Goal: Information Seeking & Learning: Understand process/instructions

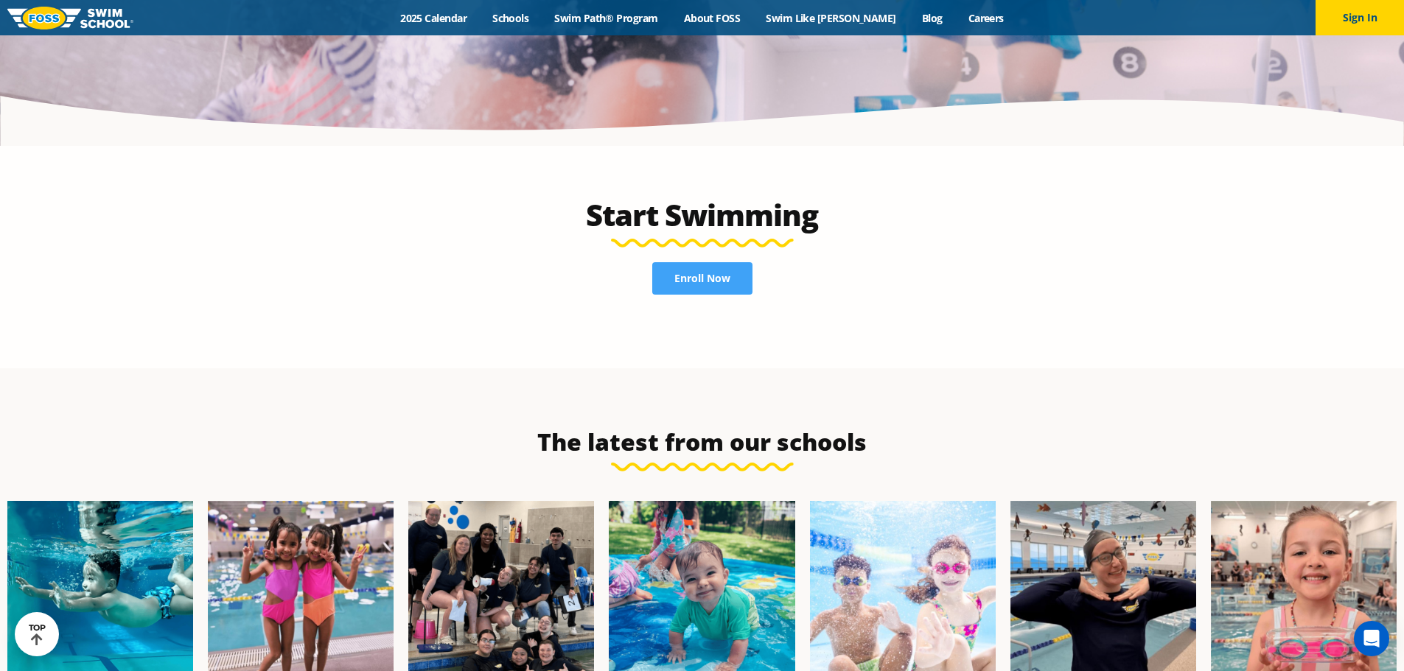
scroll to position [3796, 0]
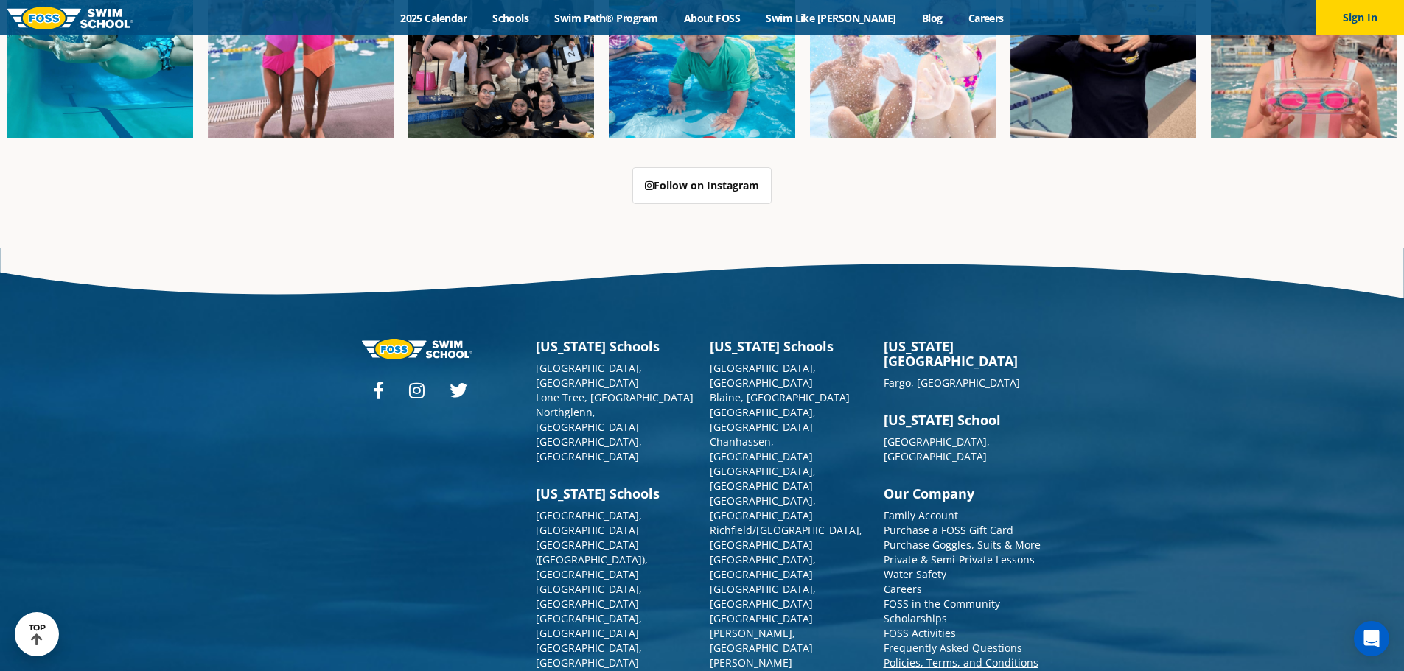
click at [967, 656] on link "Policies, Terms, and Conditions" at bounding box center [961, 663] width 155 height 14
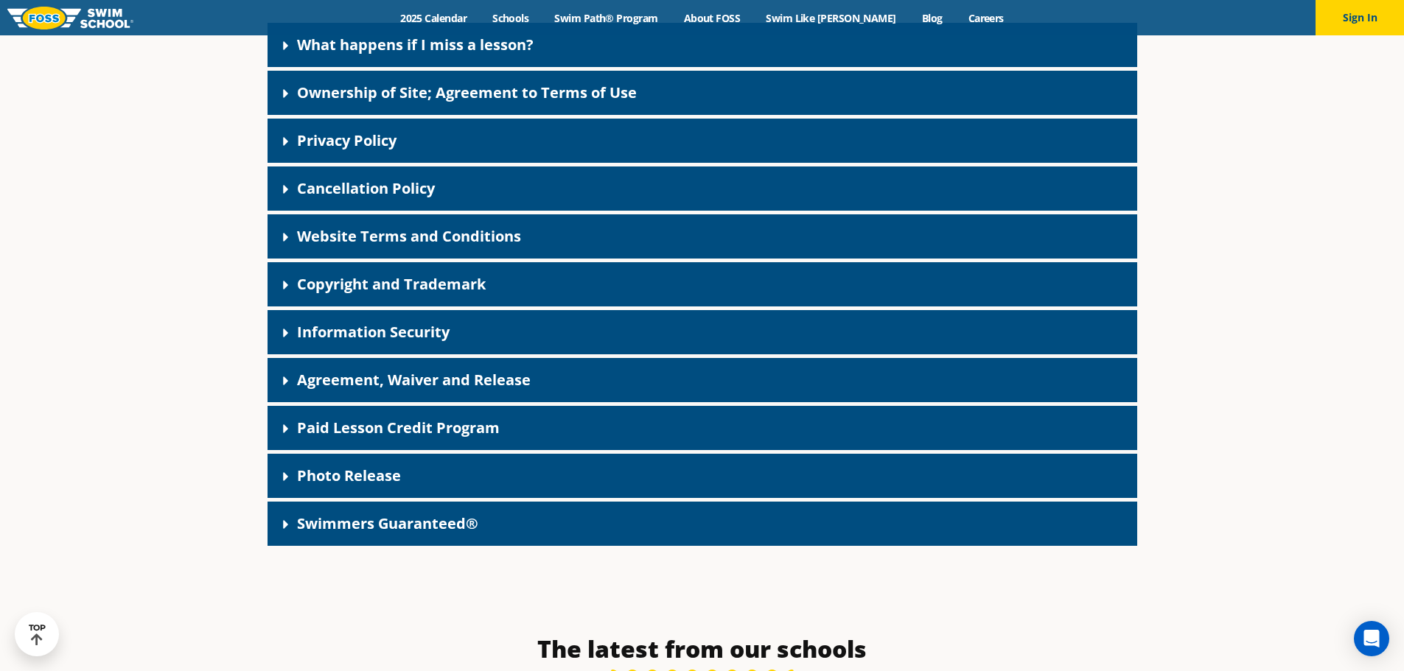
scroll to position [442, 0]
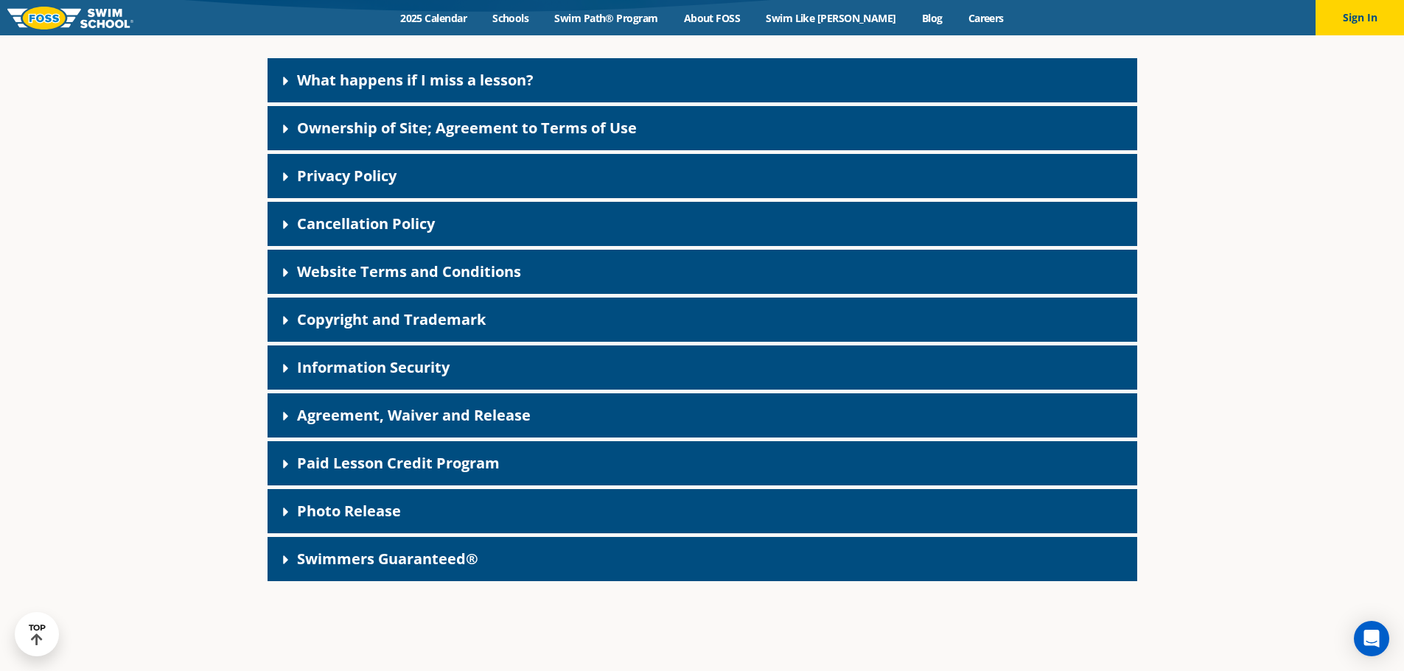
click at [563, 147] on div "Ownership of Site; Agreement to Terms of Use" at bounding box center [702, 128] width 870 height 44
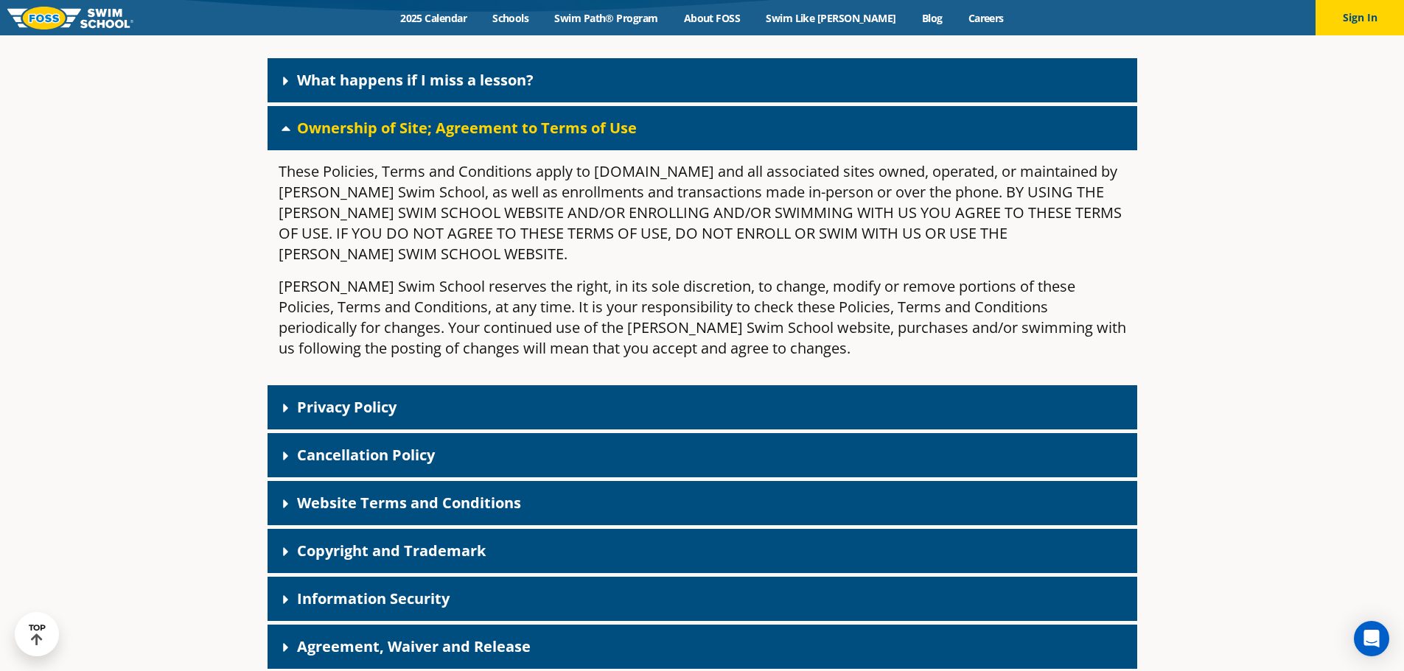
click at [563, 147] on div "Ownership of Site; Agreement to Terms of Use" at bounding box center [702, 128] width 870 height 44
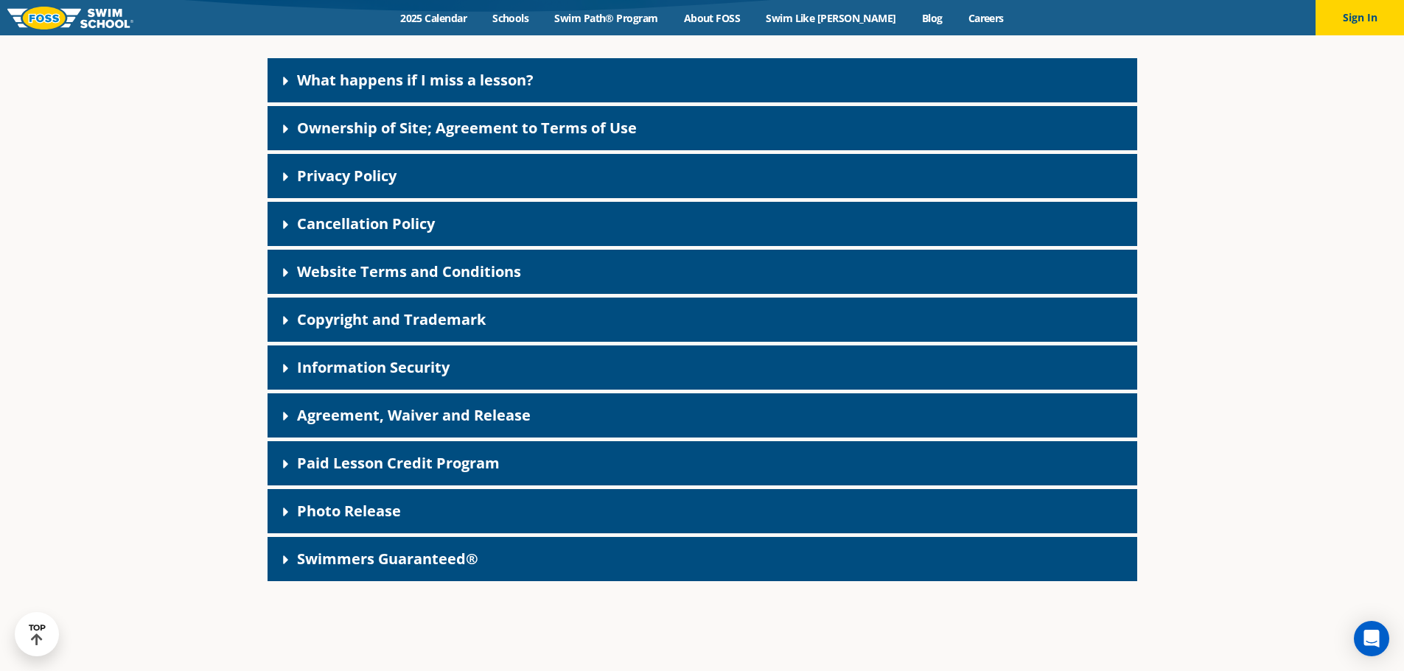
click at [544, 215] on div "Cancellation Policy" at bounding box center [702, 224] width 870 height 44
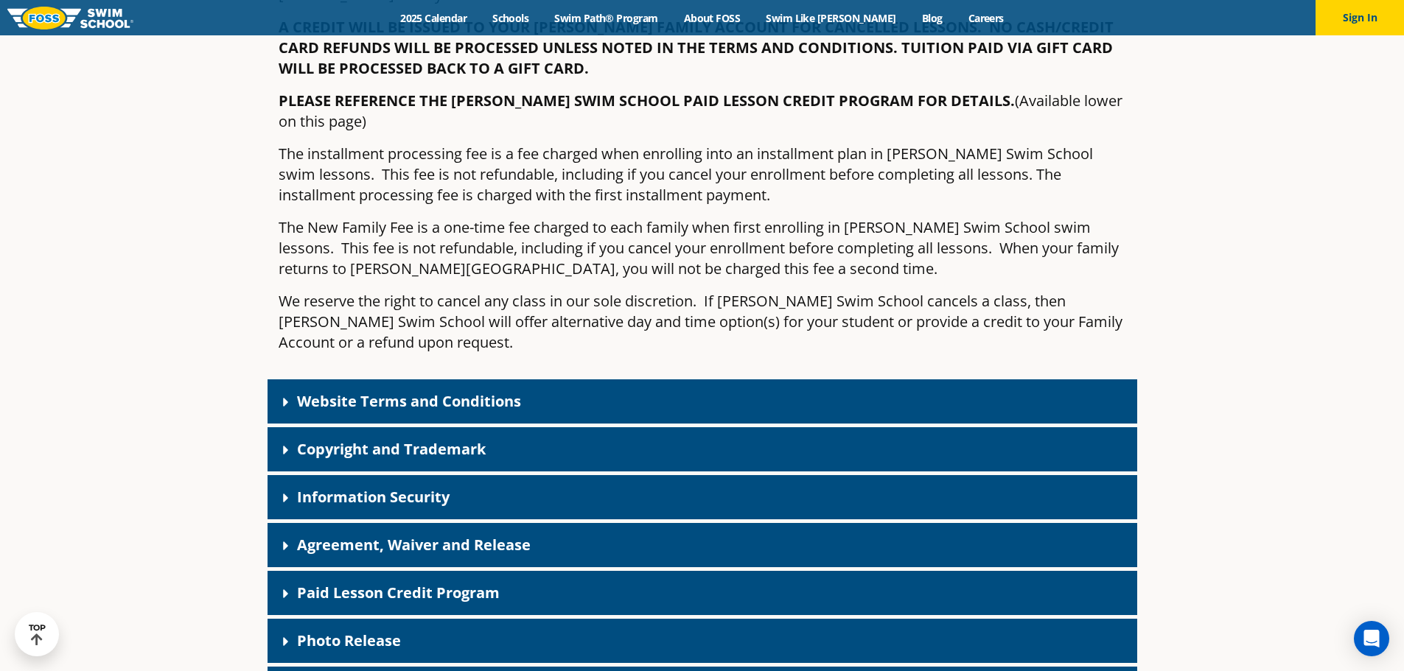
scroll to position [1032, 0]
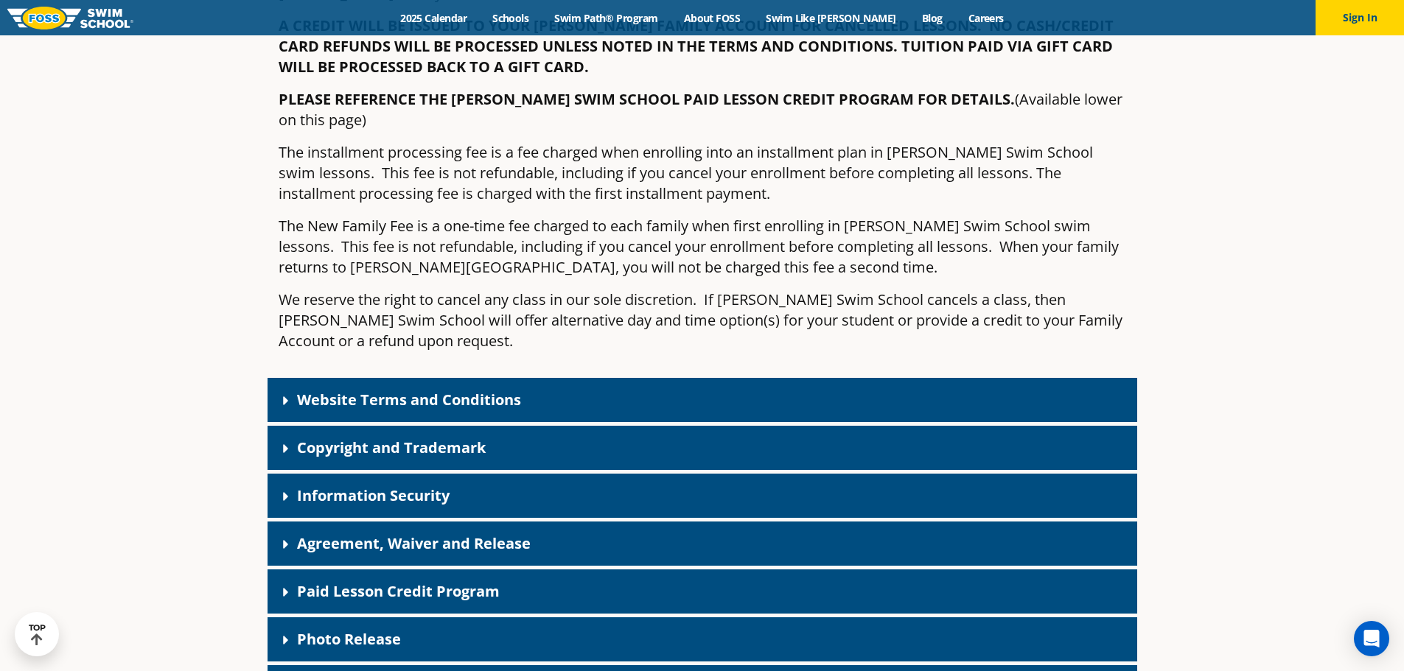
click at [519, 378] on div "Website Terms and Conditions" at bounding box center [702, 400] width 870 height 44
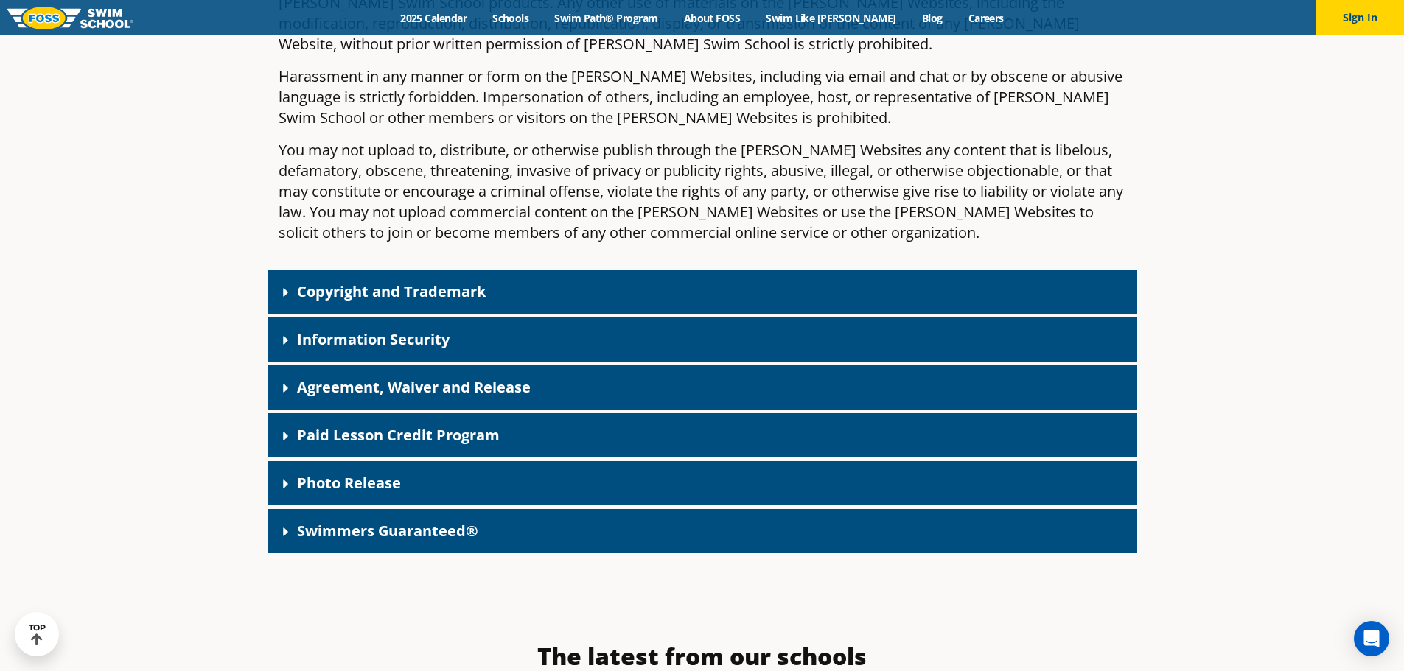
scroll to position [2063, 0]
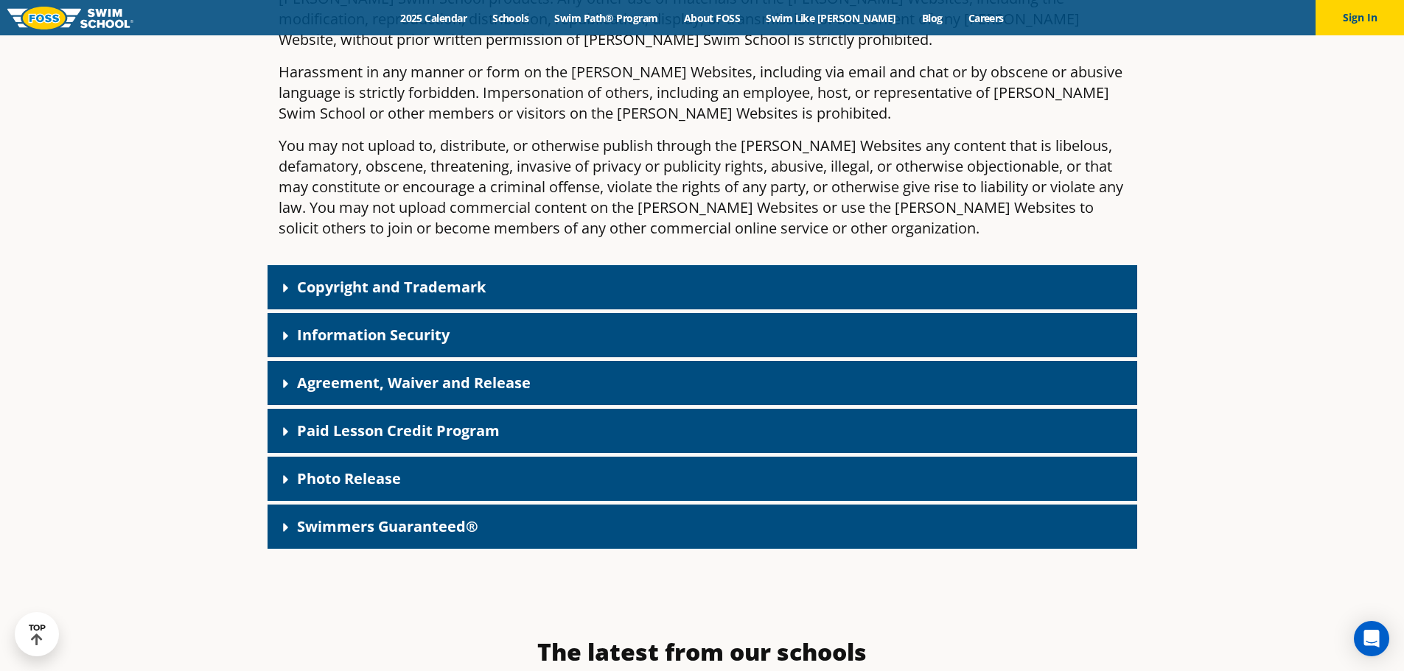
click at [489, 409] on div "Paid Lesson Credit Program" at bounding box center [702, 431] width 870 height 44
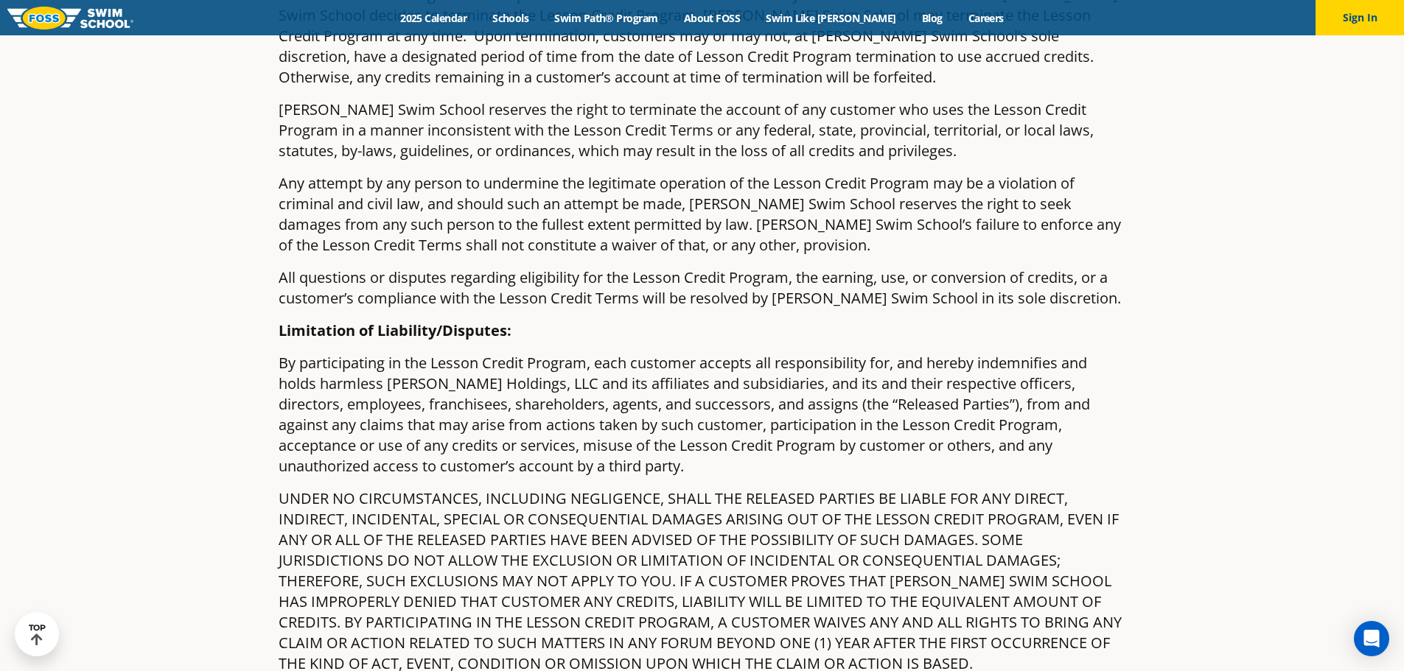
scroll to position [4421, 0]
